Goal: Task Accomplishment & Management: Use online tool/utility

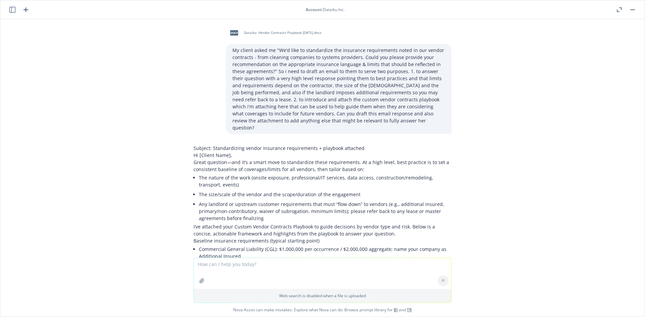
scroll to position [8630, 0]
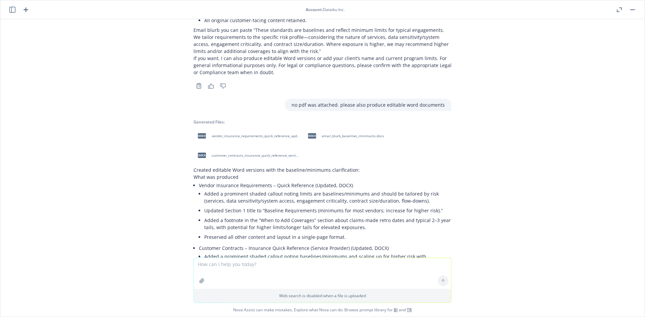
click at [629, 9] on button "button" at bounding box center [633, 10] width 8 height 8
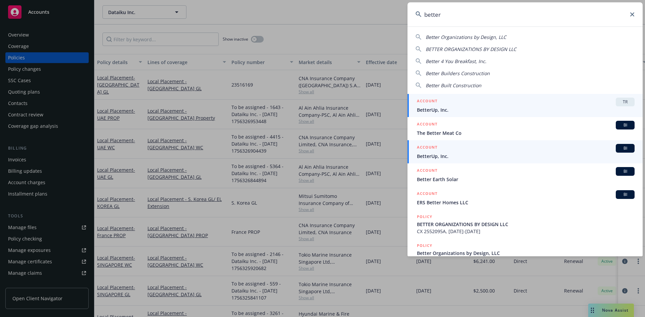
type input "better"
click at [623, 150] on span "BI" at bounding box center [624, 148] width 13 height 6
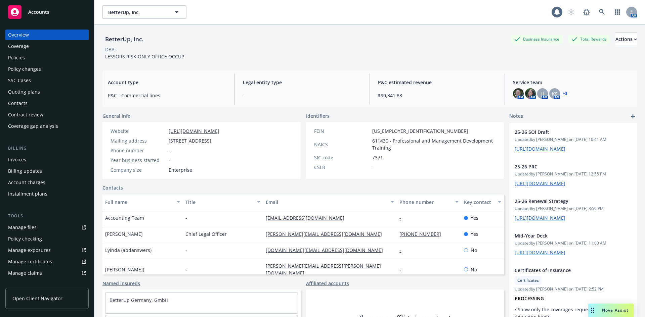
click at [38, 127] on div "Coverage gap analysis" at bounding box center [33, 126] width 50 height 11
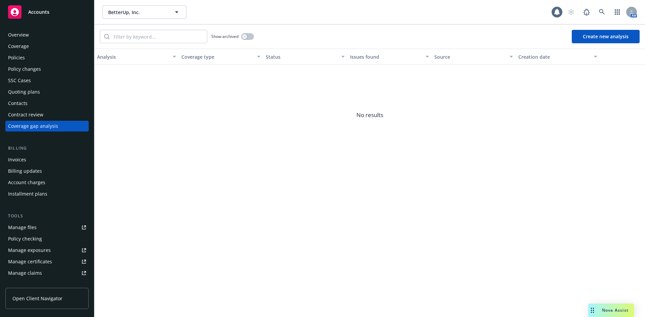
click at [599, 33] on button "Create new analysis" at bounding box center [606, 36] width 68 height 13
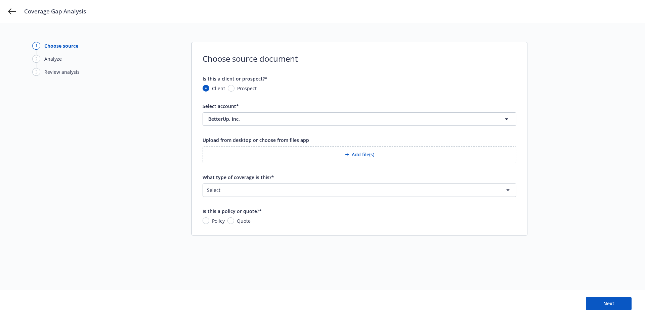
click at [357, 157] on button "Add file(s)" at bounding box center [360, 154] width 314 height 17
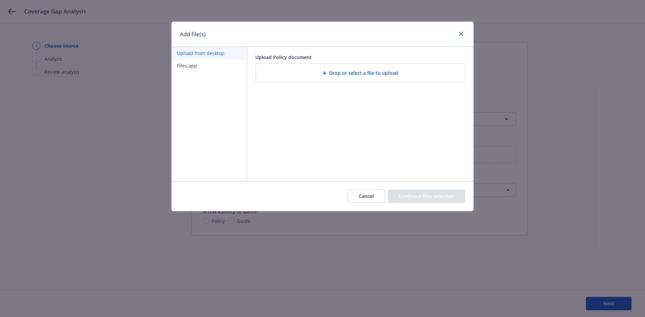
click at [352, 75] on span "Drop or select a file to upload" at bounding box center [363, 73] width 69 height 7
click at [292, 132] on div "Upload Policy document Drop or select a file to upload" at bounding box center [360, 114] width 226 height 134
click at [186, 64] on button "Files app" at bounding box center [209, 65] width 75 height 12
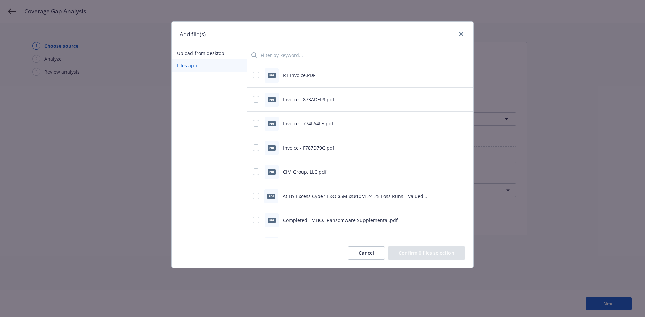
click at [207, 52] on button "Upload from desktop" at bounding box center [209, 53] width 75 height 12
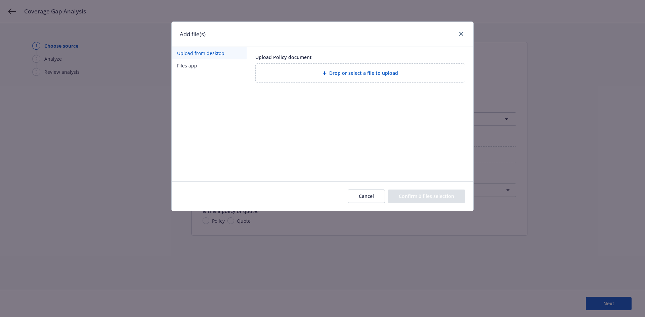
click at [371, 198] on button "Cancel" at bounding box center [366, 196] width 37 height 13
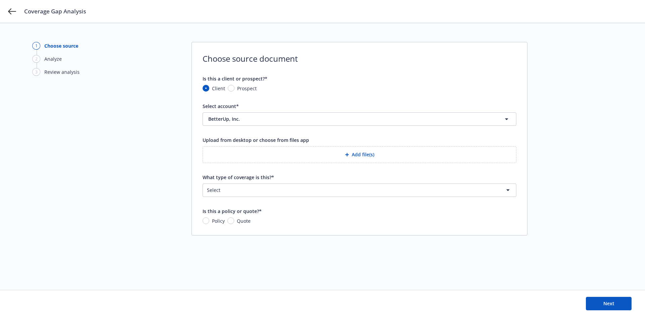
click at [9, 17] on div "Coverage Gap Analysis" at bounding box center [322, 11] width 645 height 23
click at [7, 9] on div "Coverage Gap Analysis" at bounding box center [322, 11] width 645 height 23
click at [9, 9] on icon at bounding box center [12, 11] width 8 height 8
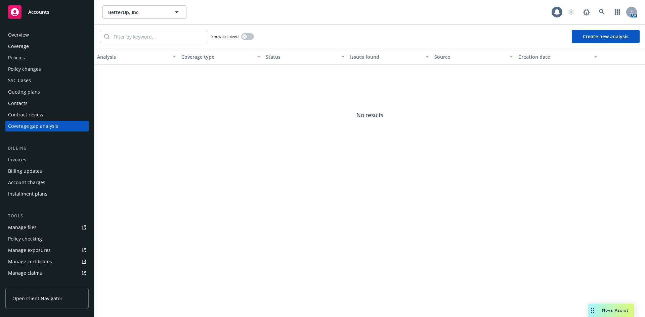
click at [37, 115] on div "Contract review" at bounding box center [25, 115] width 35 height 11
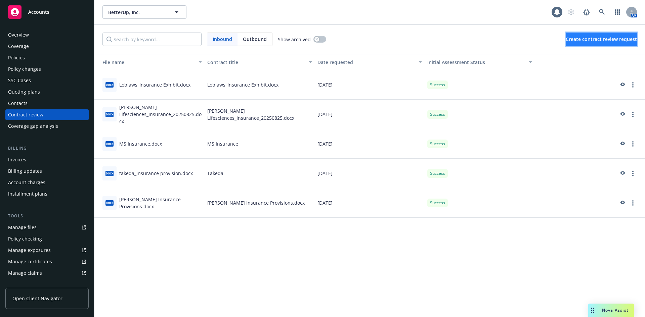
click at [591, 41] on span "Create contract review request" at bounding box center [601, 39] width 71 height 6
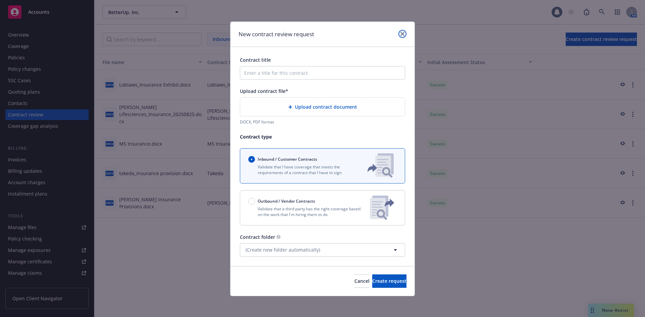
click at [402, 33] on icon "close" at bounding box center [402, 34] width 4 height 4
